Goal: Find specific page/section: Locate a particular part of the current website

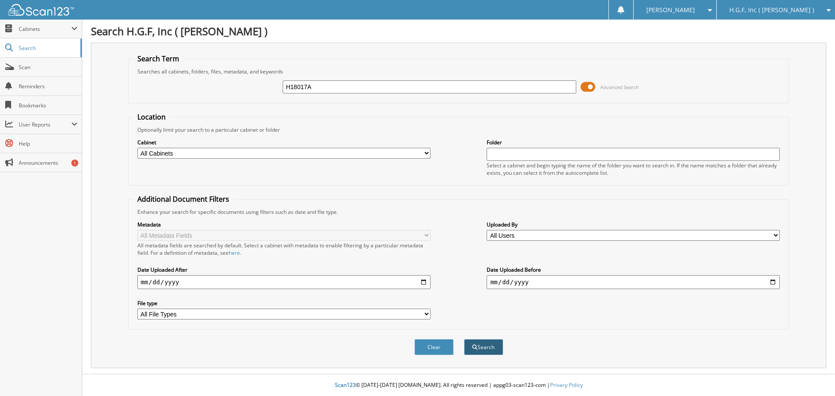
type input "H18017A"
click at [472, 346] on span "submit" at bounding box center [474, 347] width 5 height 5
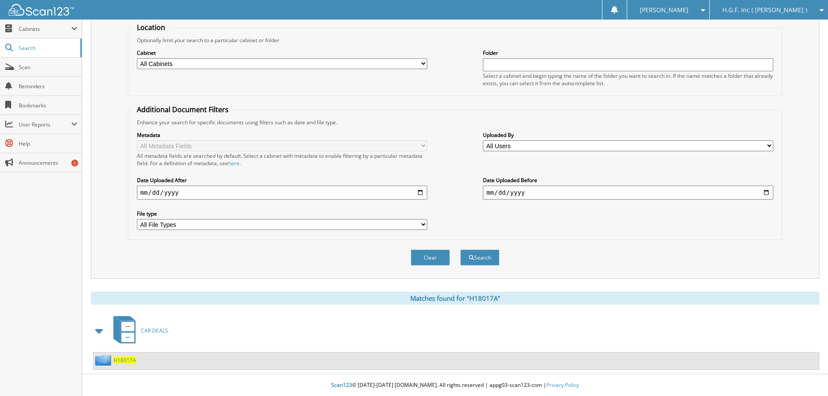
scroll to position [90, 0]
click at [125, 363] on span "H18017A" at bounding box center [124, 360] width 23 height 7
